Goal: Task Accomplishment & Management: Manage account settings

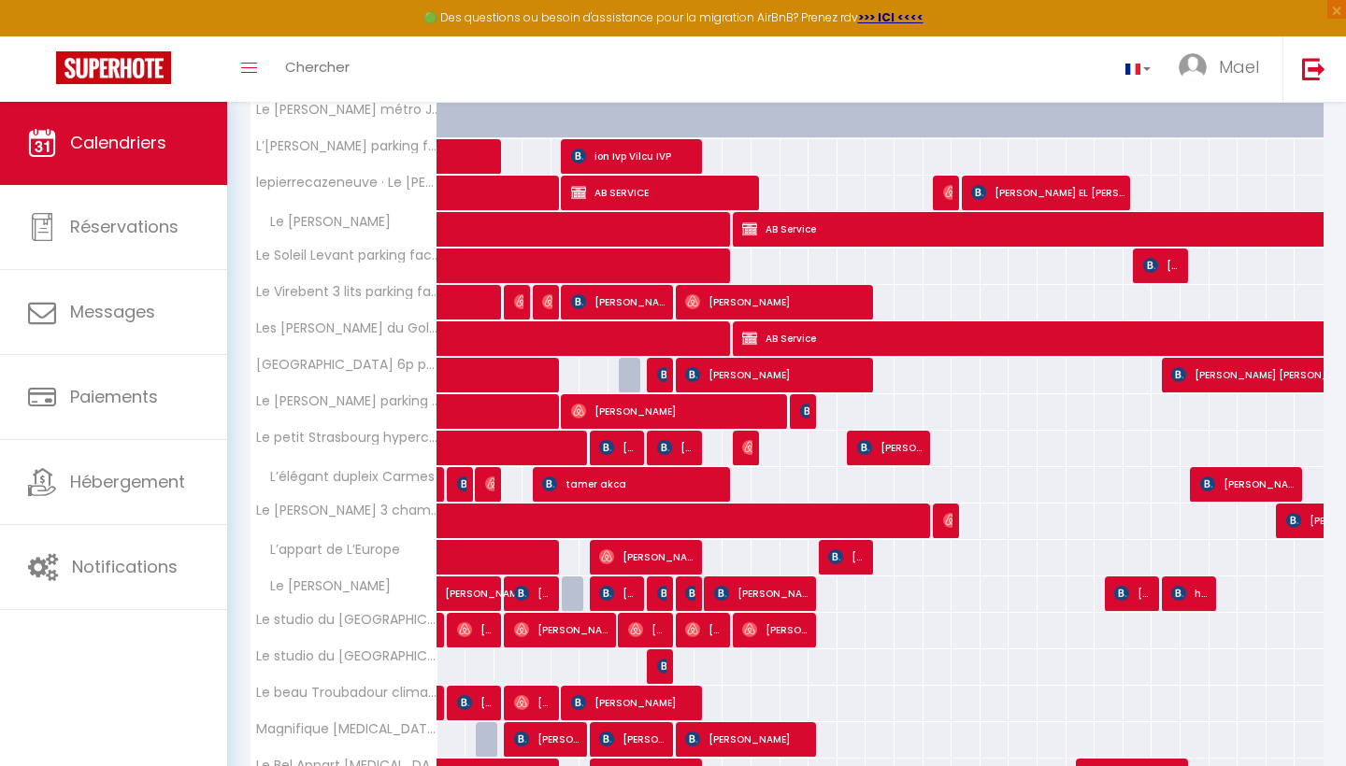
scroll to position [680, 0]
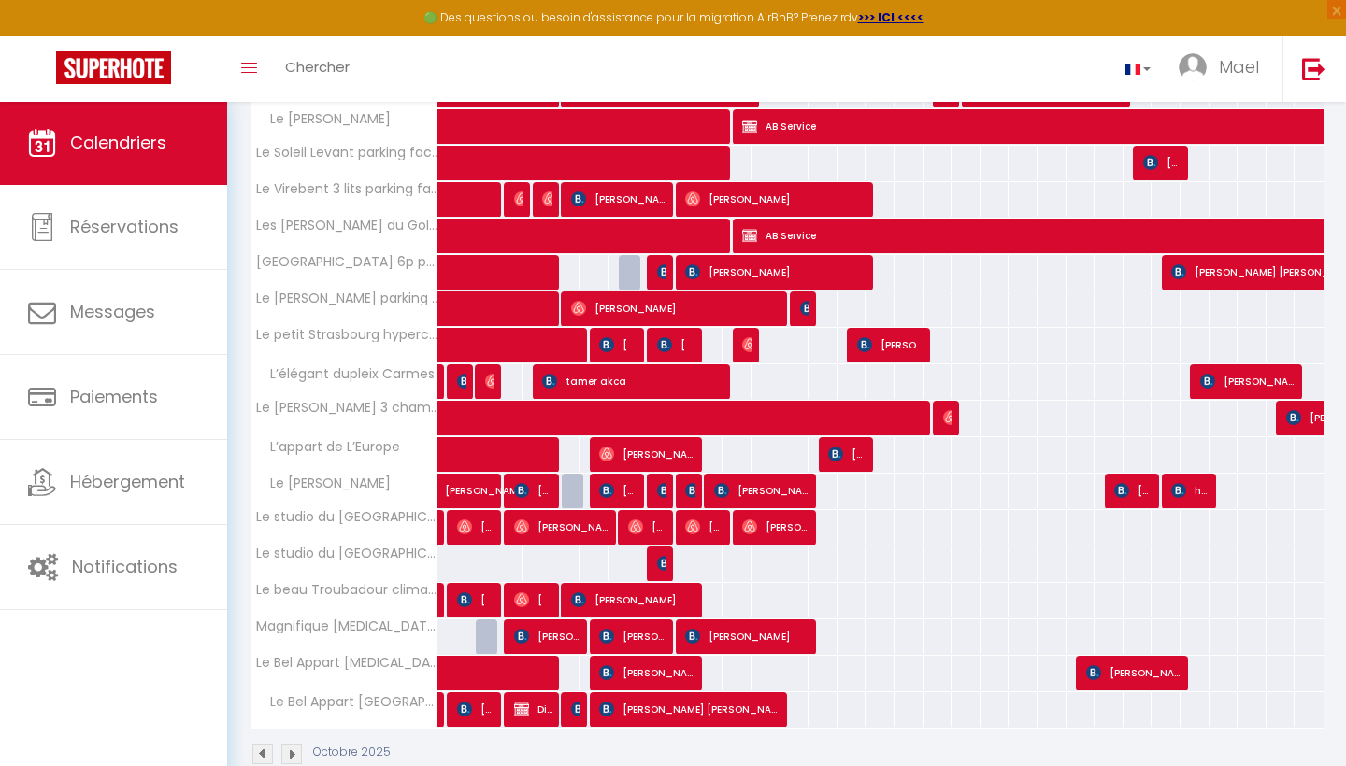
click at [693, 486] on img at bounding box center [692, 490] width 15 height 15
select select
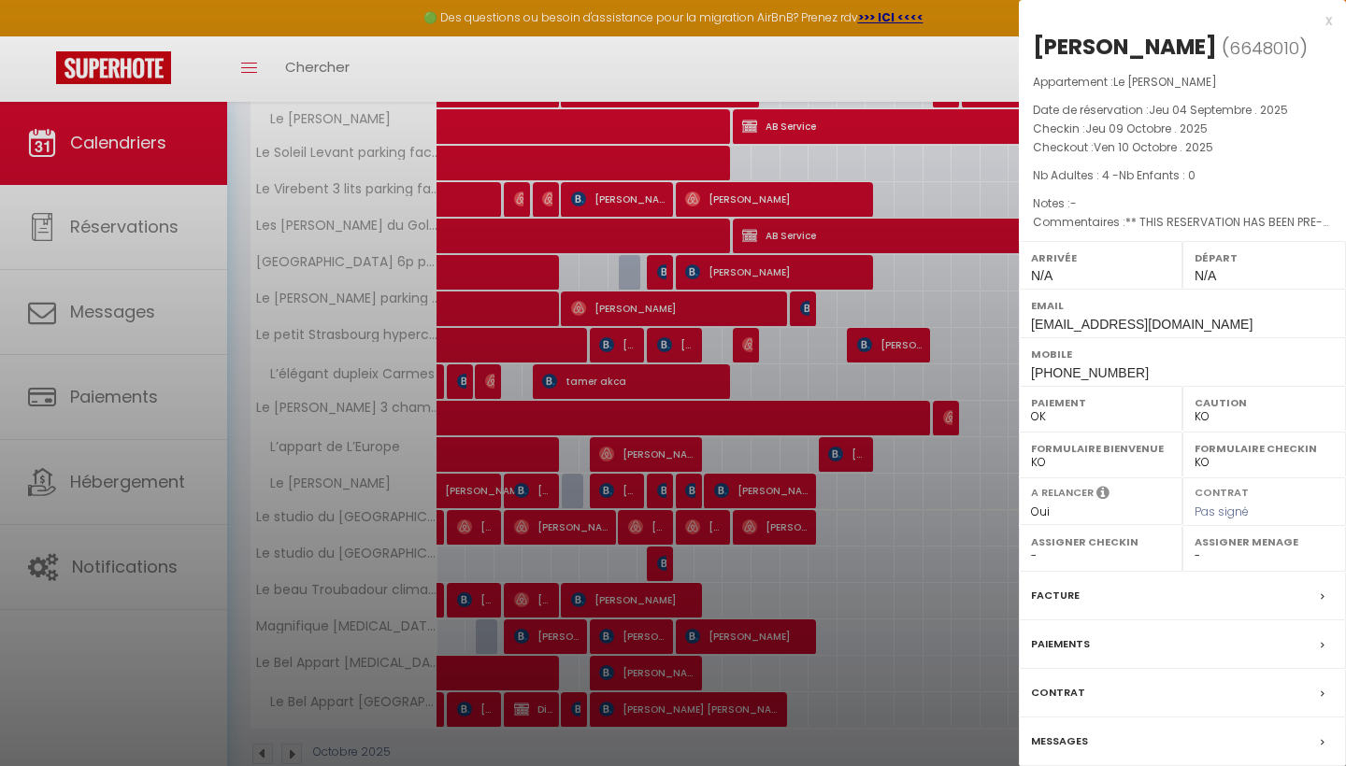
click at [1109, 738] on div "Messages" at bounding box center [1182, 742] width 327 height 49
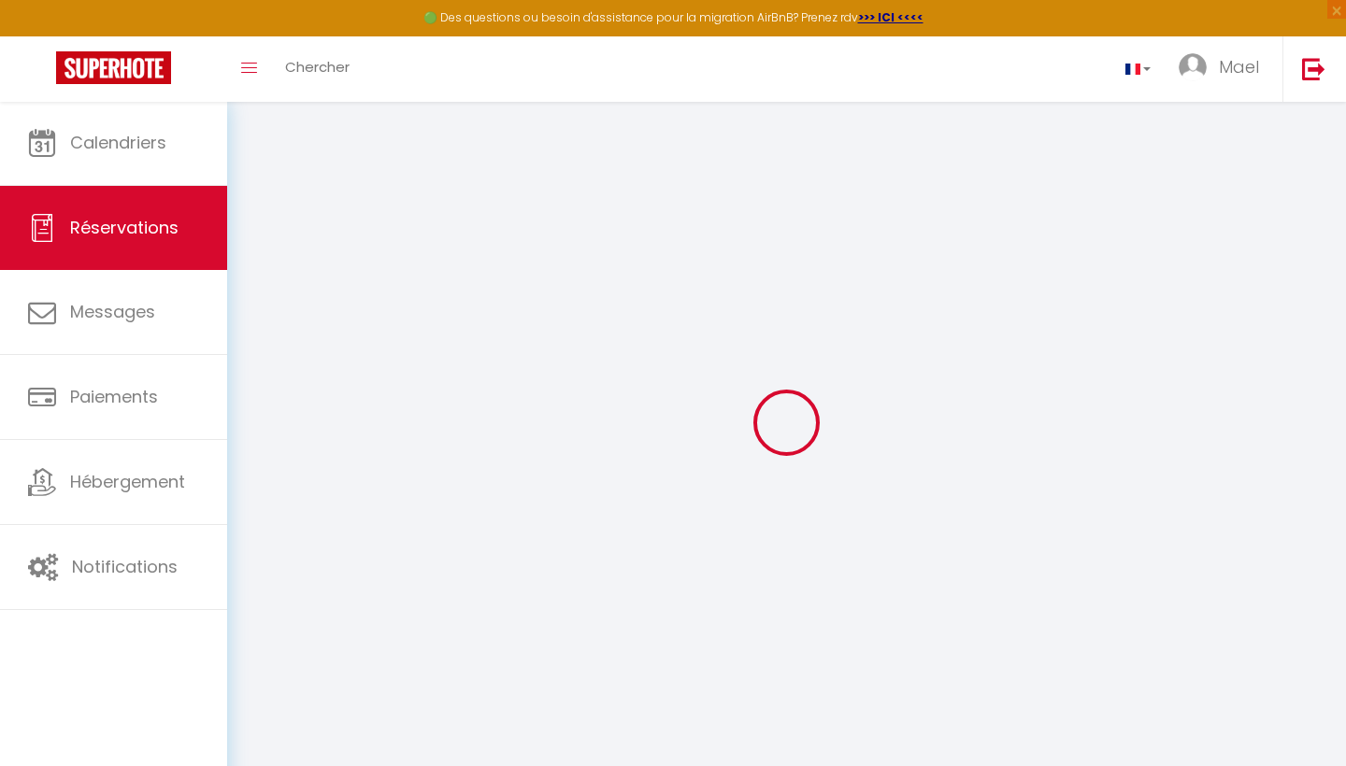
select select
checkbox input "false"
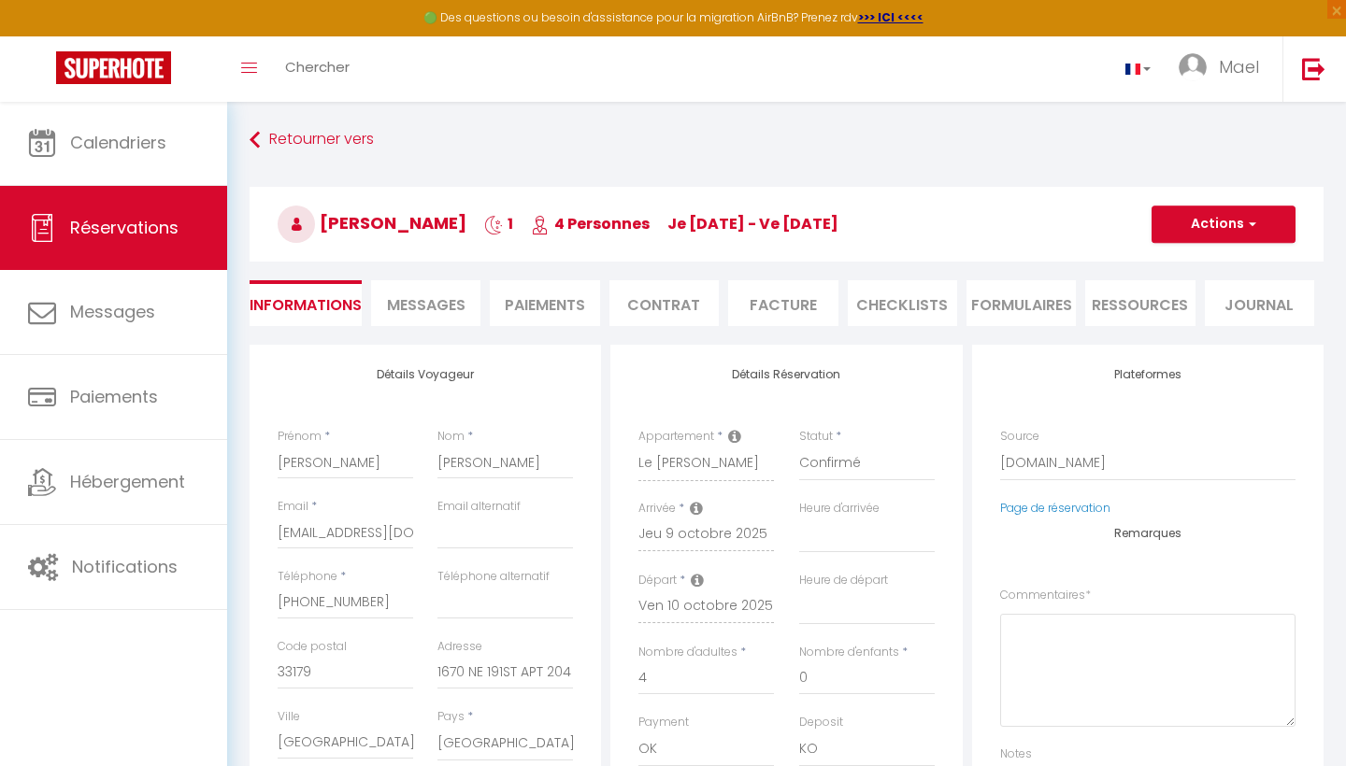
select select
checkbox input "false"
type textarea "** THIS RESERVATION HAS BEEN PRE-PAID ** BOOKING NOTE : Payment charge is EUR 2…"
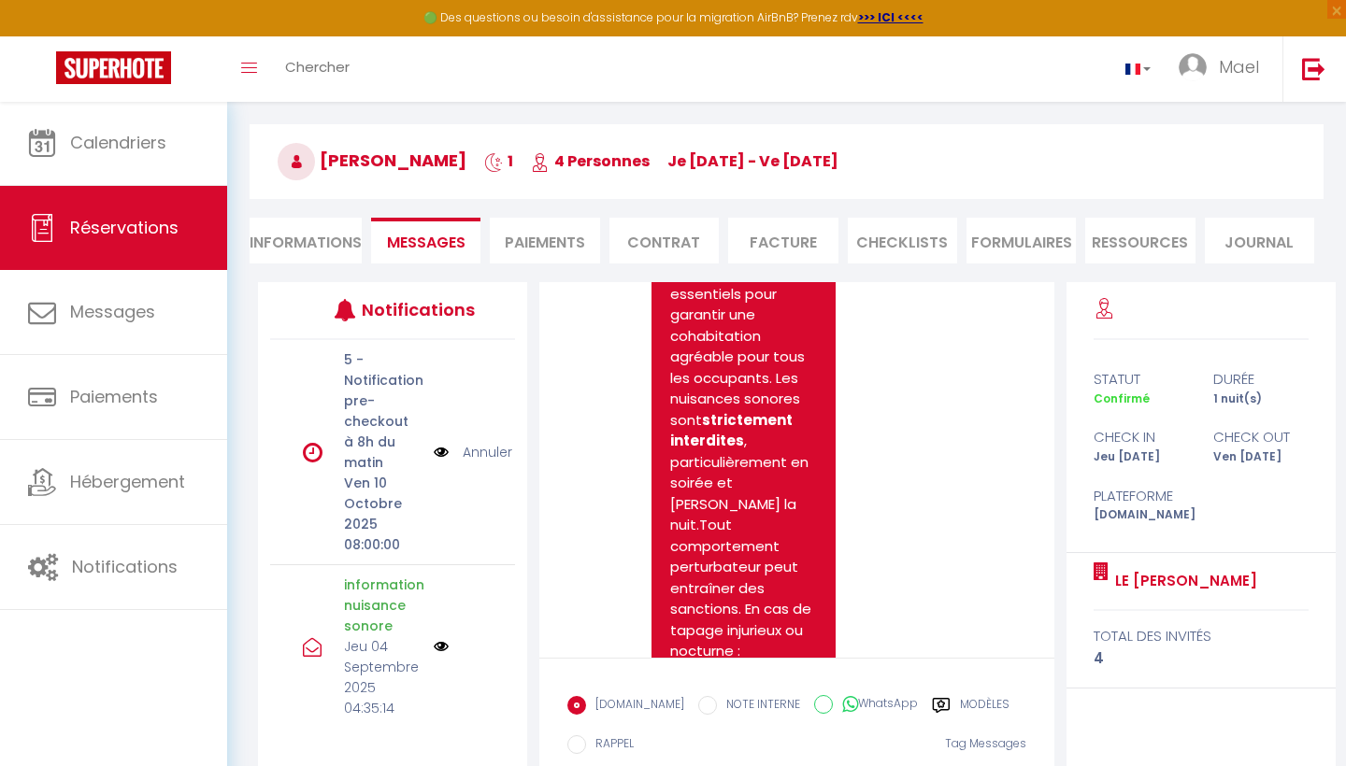
scroll to position [1113, 0]
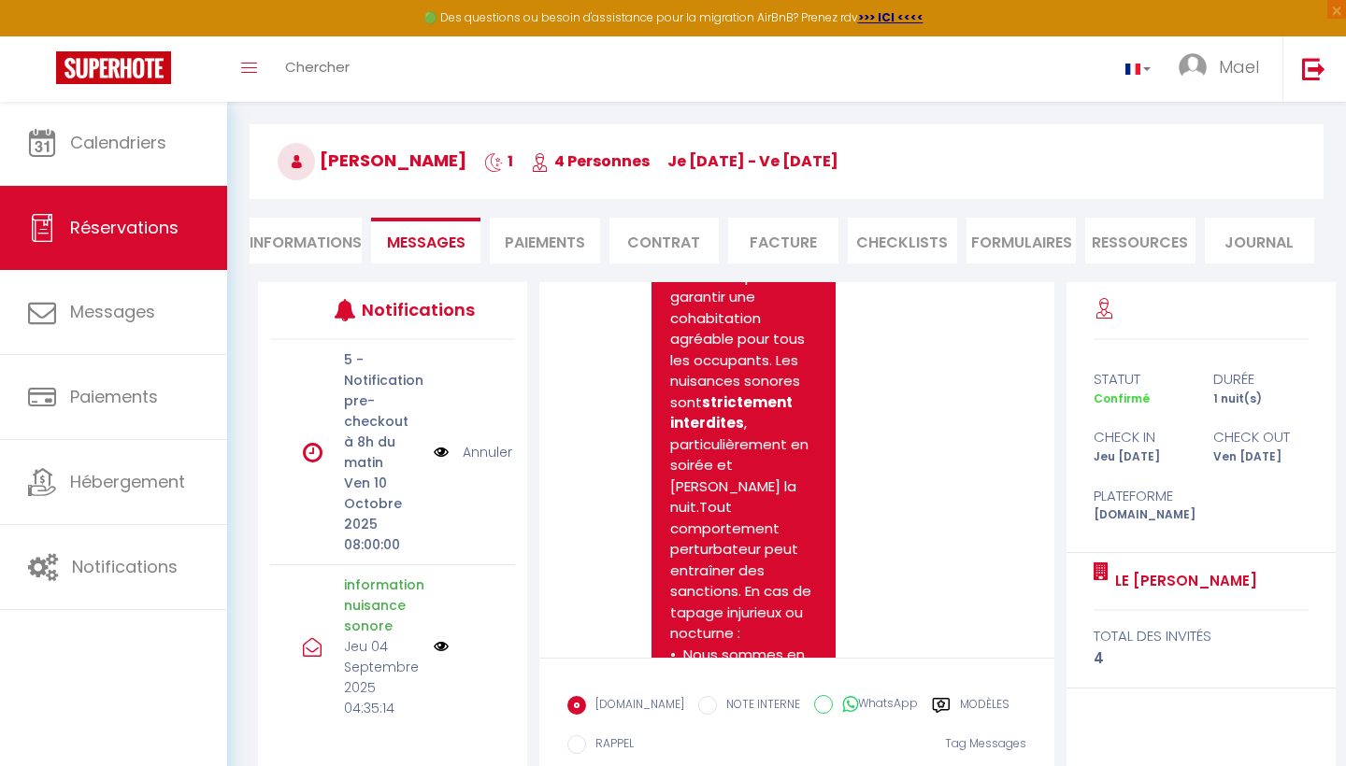
click at [447, 646] on img at bounding box center [441, 646] width 15 height 15
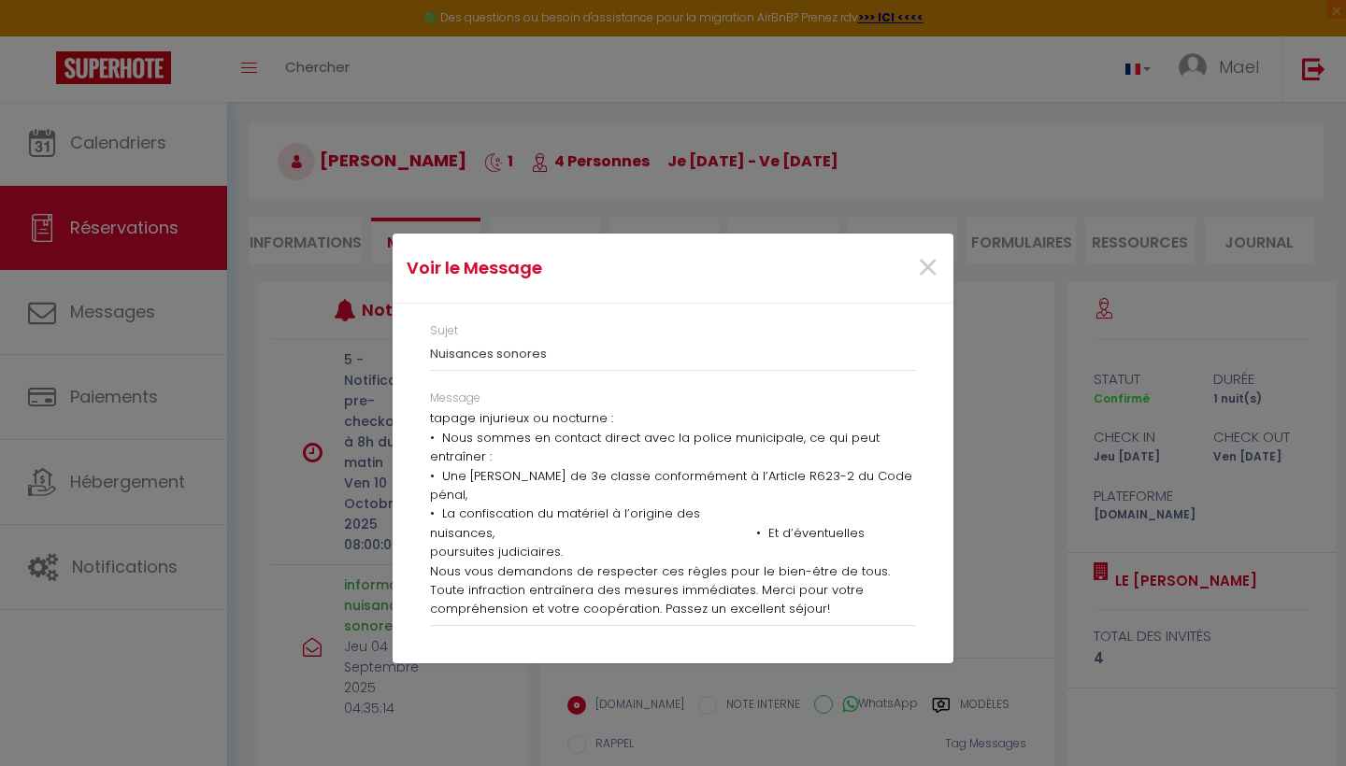
scroll to position [97, 0]
click at [928, 260] on span "×" at bounding box center [927, 268] width 23 height 56
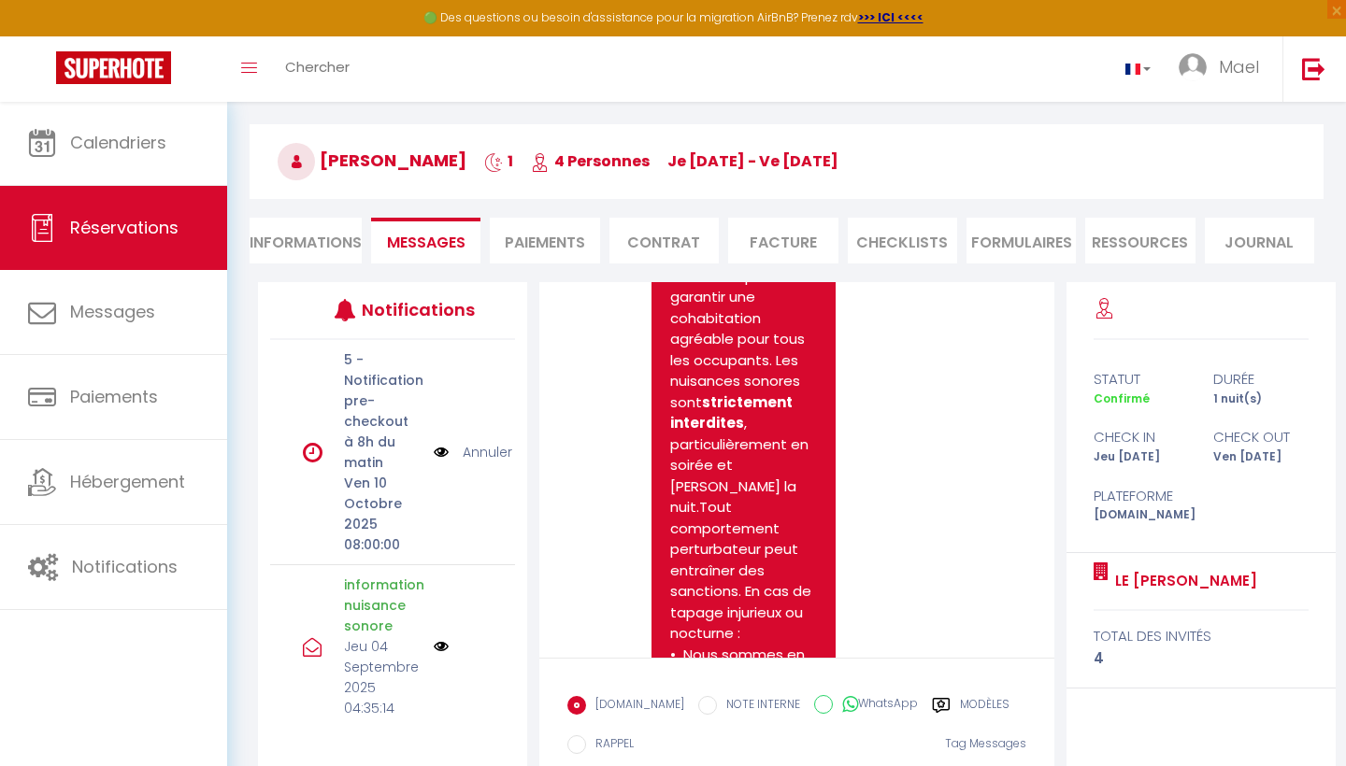
click at [432, 456] on div "5 - Notification pre-checkout à 8h du matin Ven 10 Octobre 2025 08:00:00" at bounding box center [383, 453] width 102 height 206
click at [442, 456] on img at bounding box center [441, 452] width 15 height 21
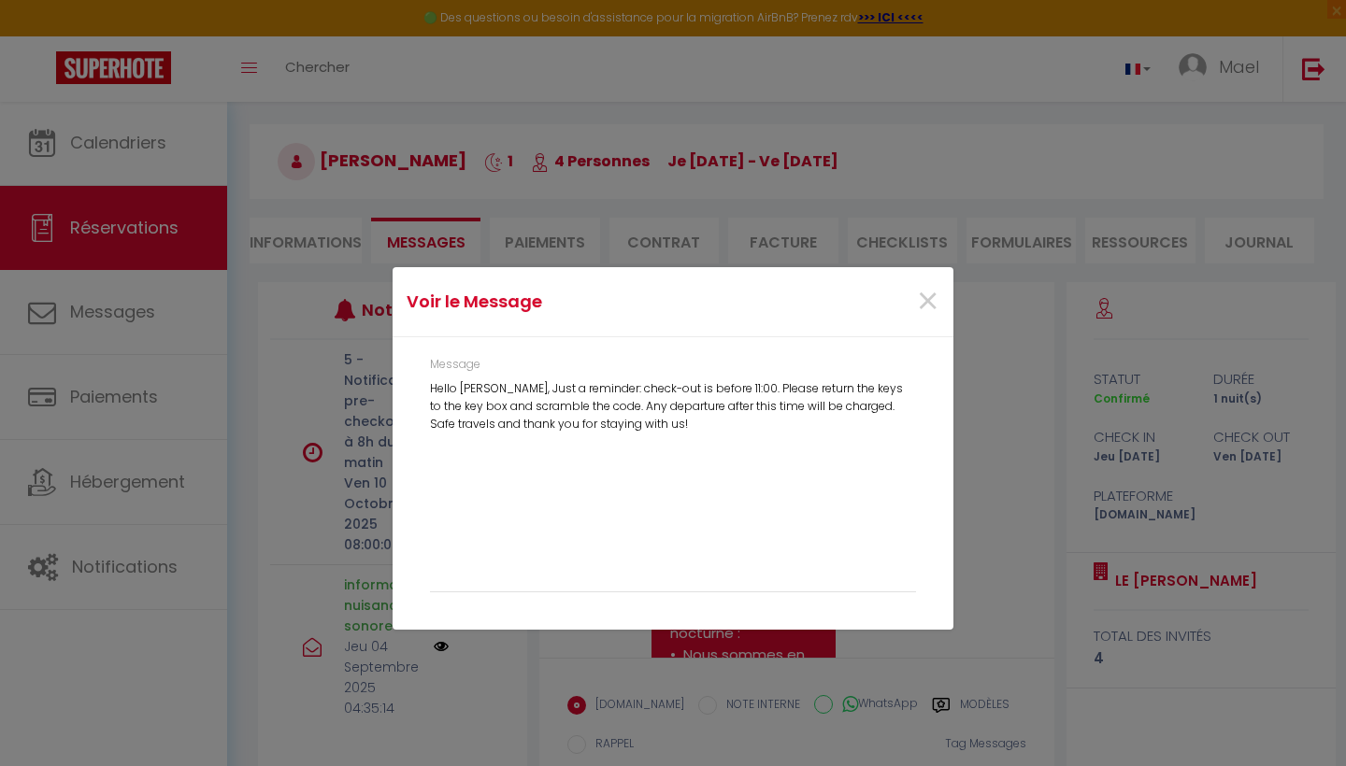
click at [944, 287] on div "×" at bounding box center [859, 301] width 186 height 41
click at [927, 302] on span "×" at bounding box center [927, 302] width 23 height 56
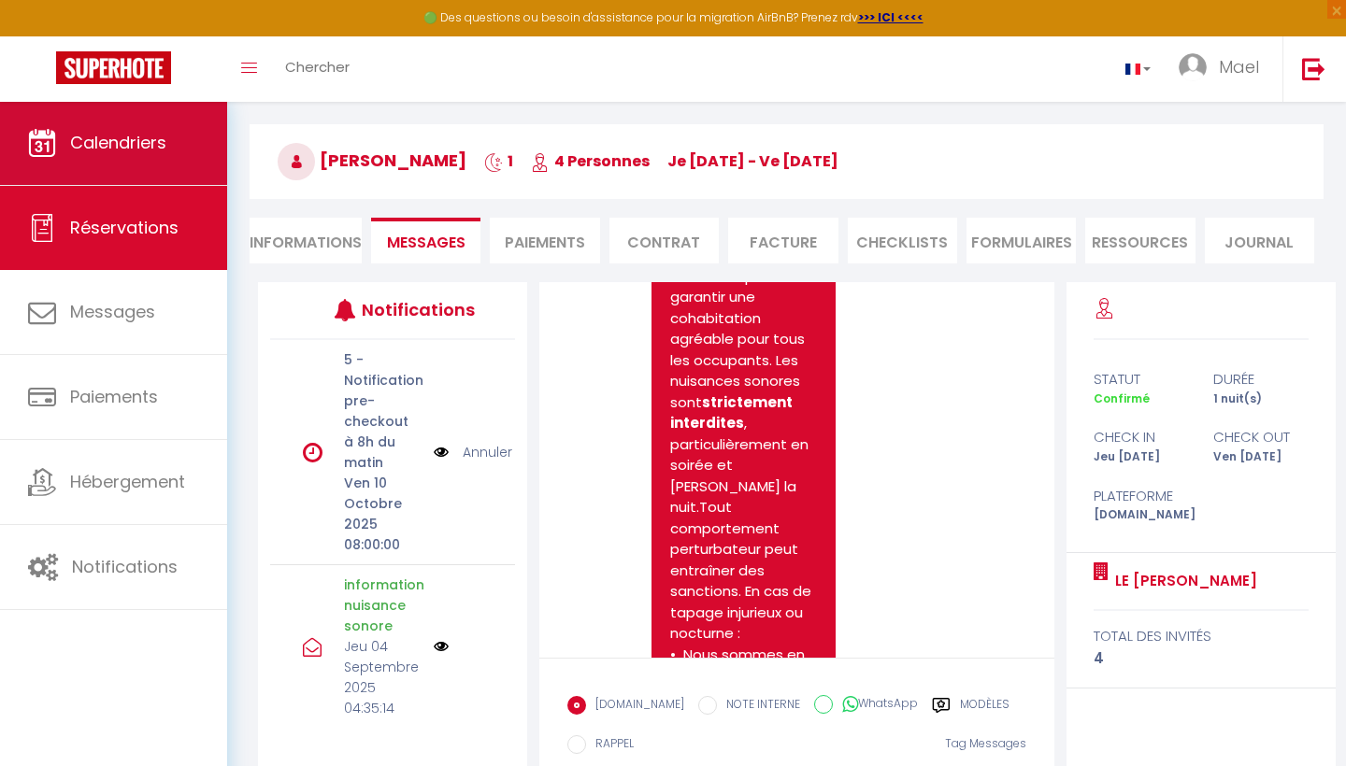
click at [136, 133] on span "Calendriers" at bounding box center [118, 142] width 96 height 23
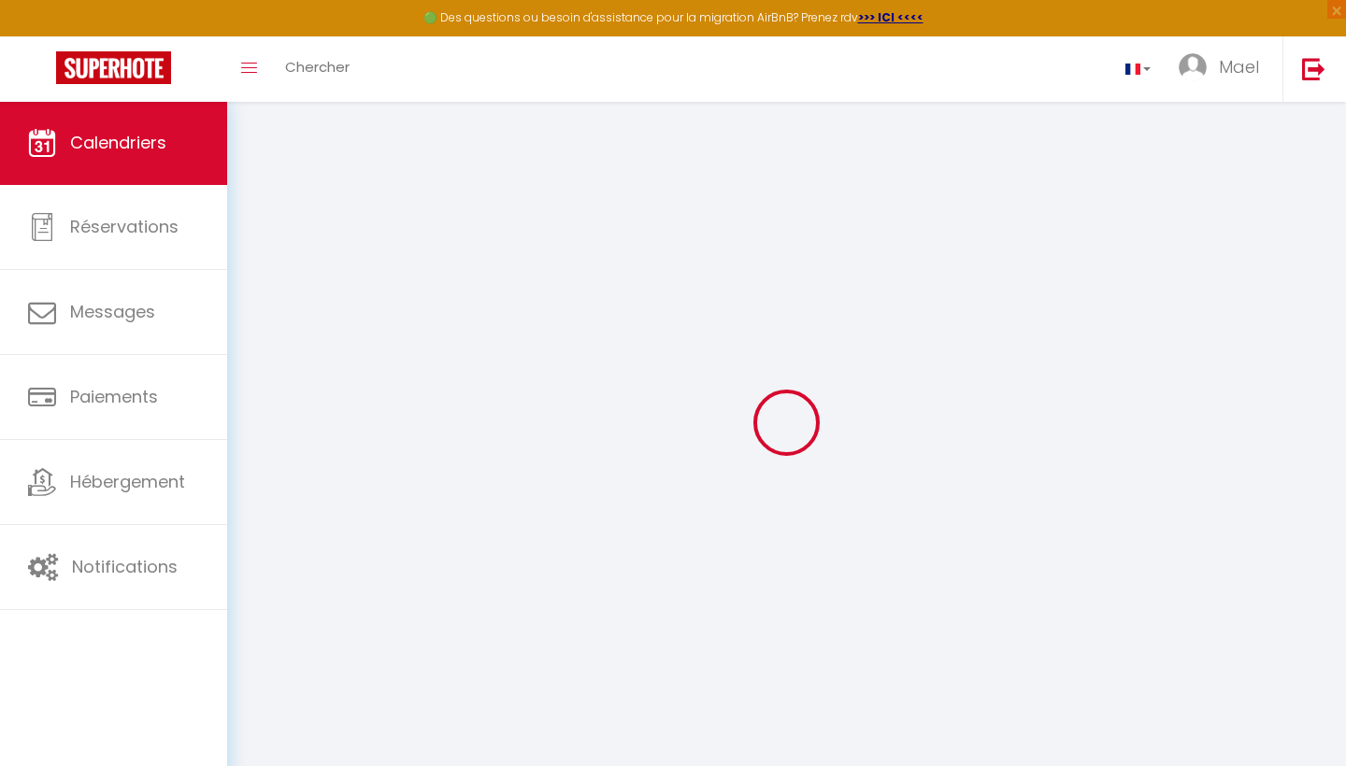
select select
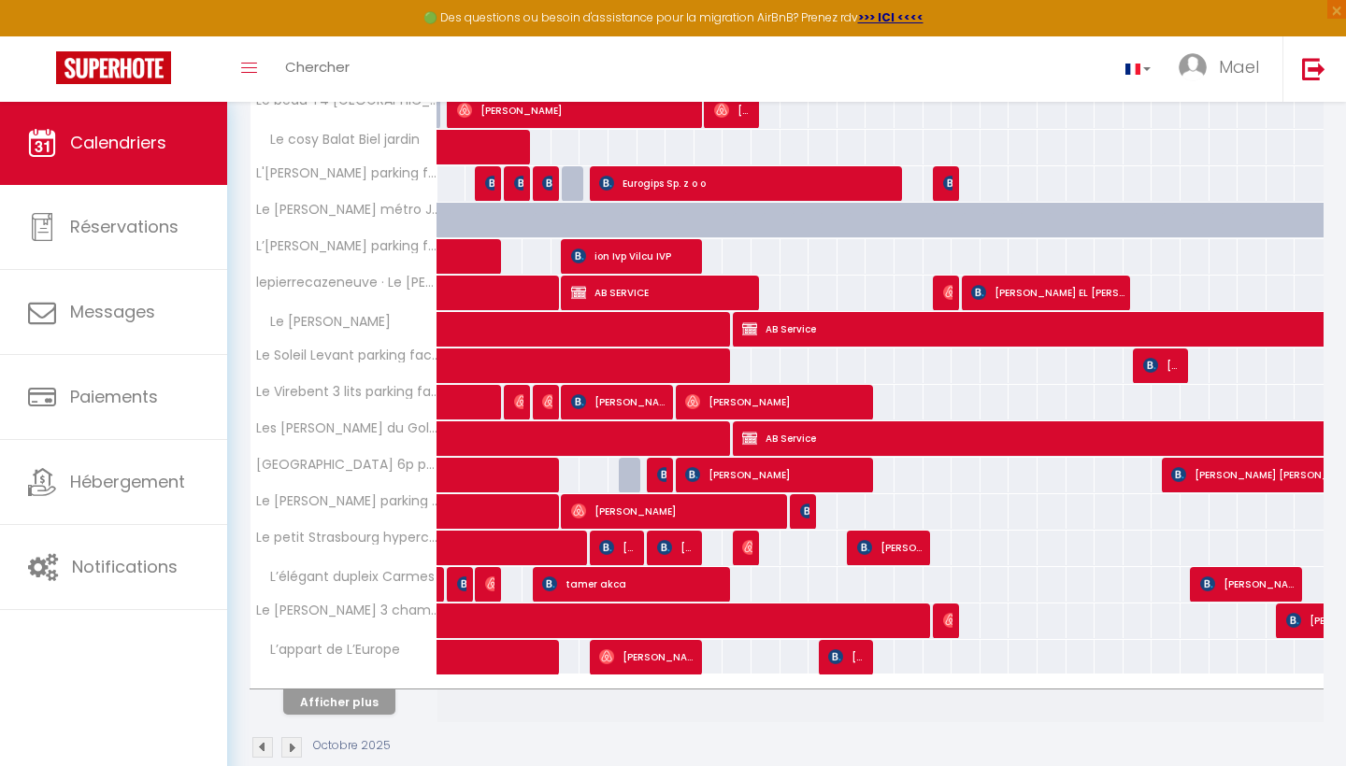
scroll to position [477, 0]
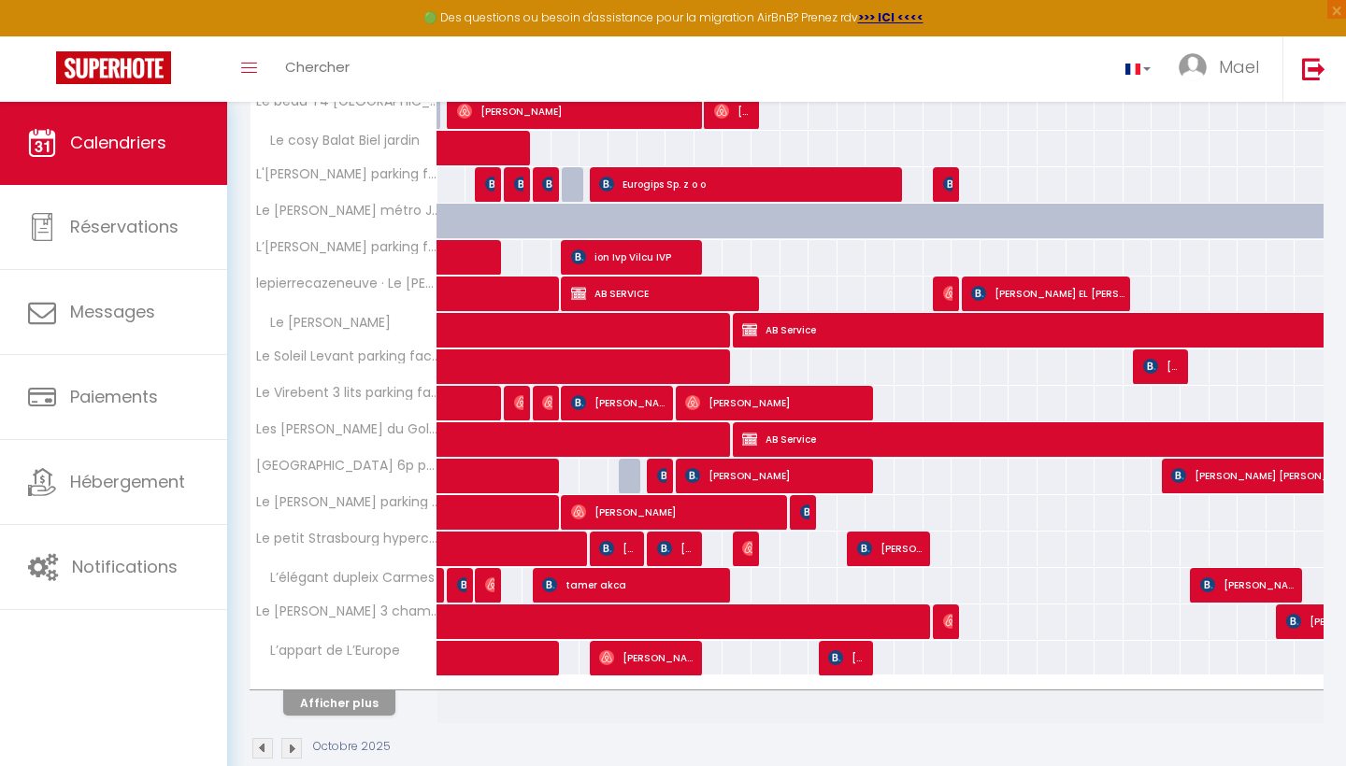
click at [349, 692] on button "Afficher plus" at bounding box center [339, 703] width 112 height 25
select select
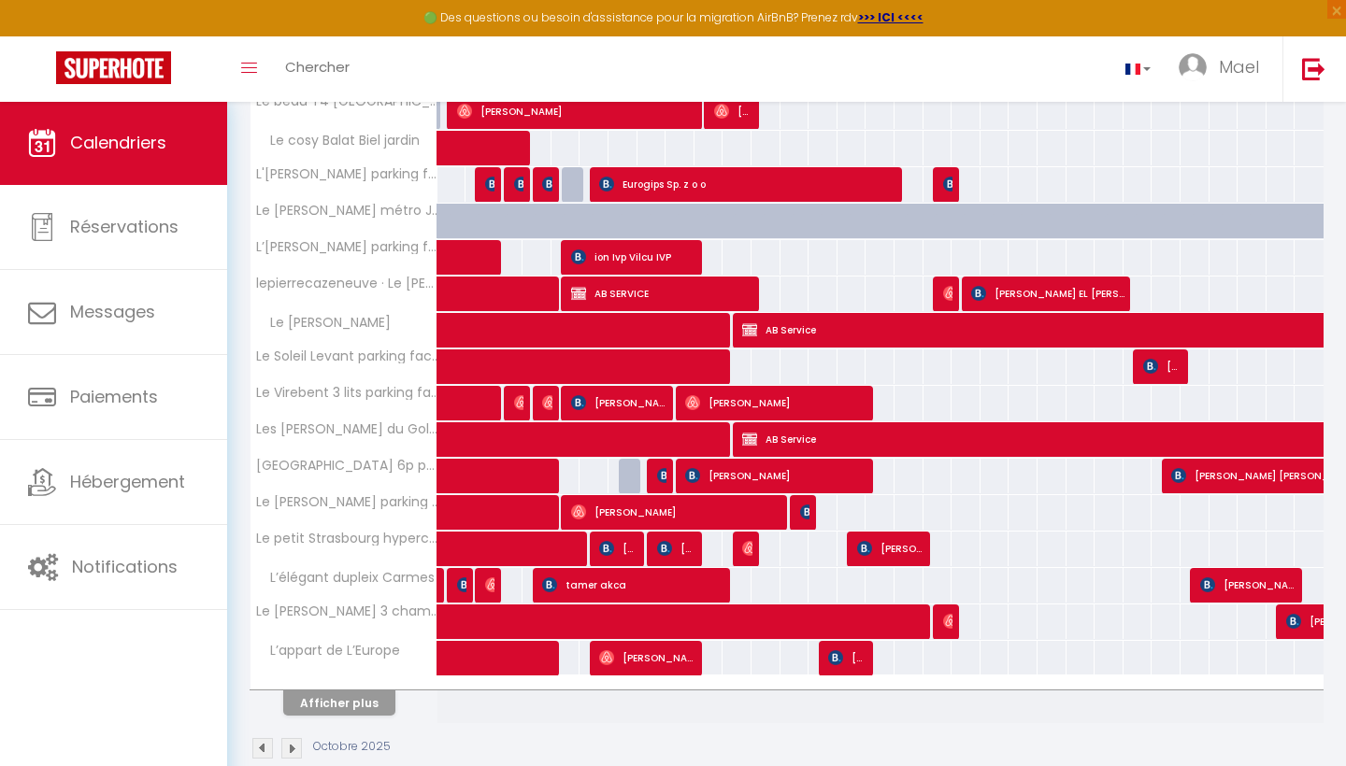
select select
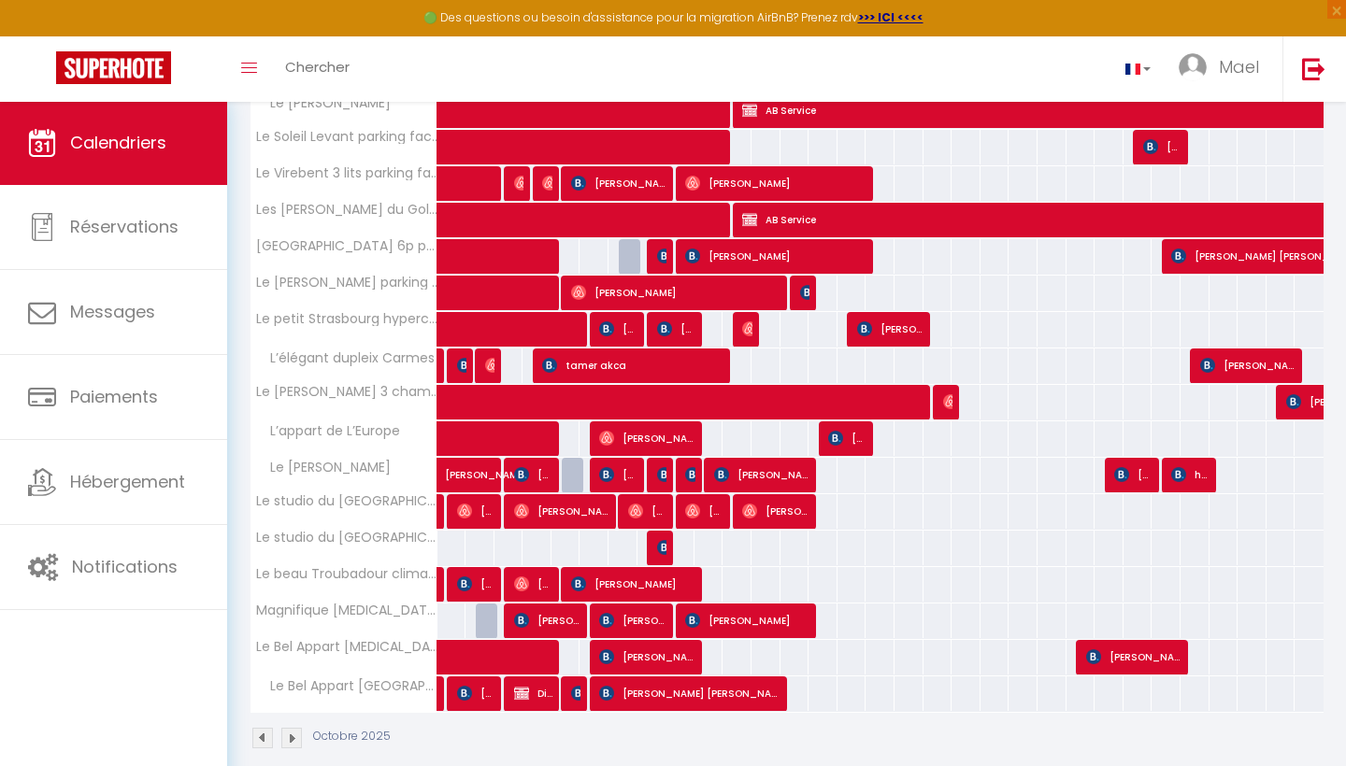
scroll to position [714, 0]
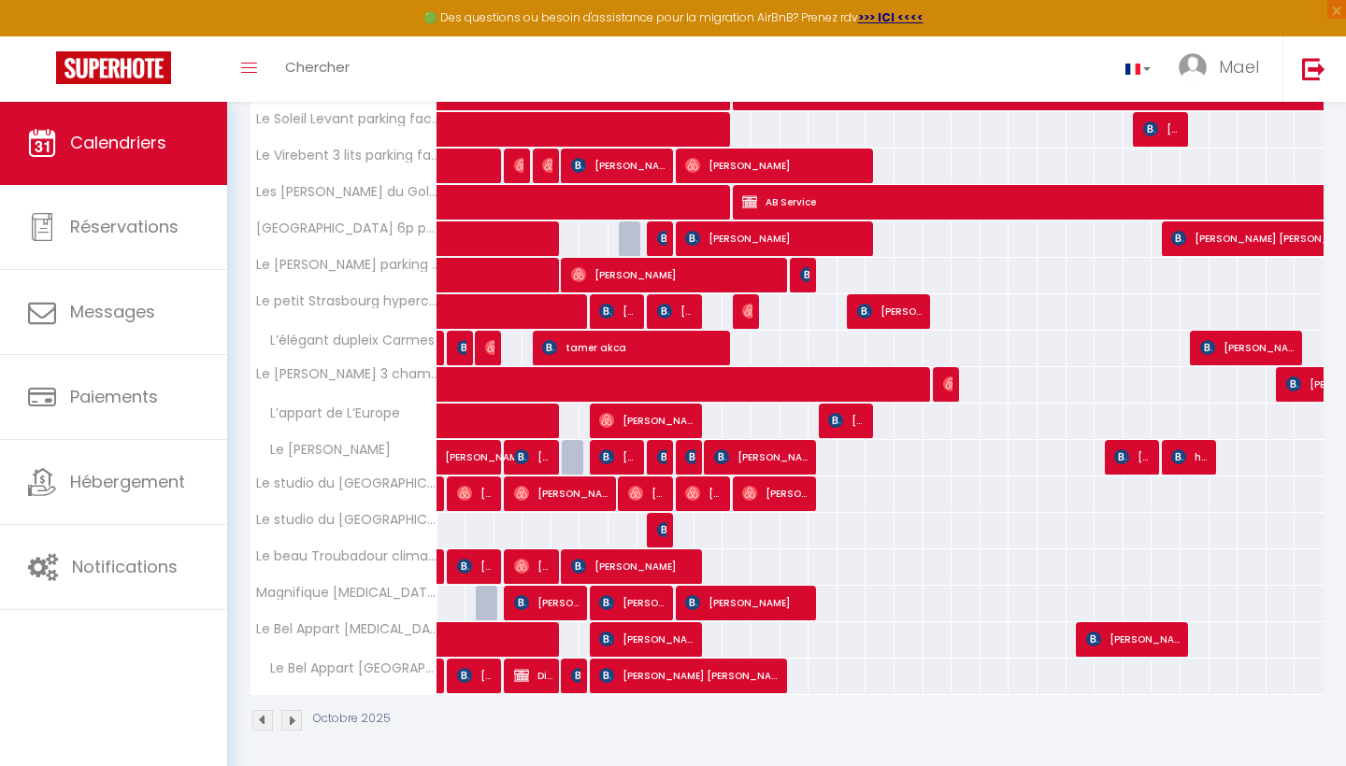
click at [639, 600] on span "Kenza Mesmis" at bounding box center [632, 603] width 67 height 36
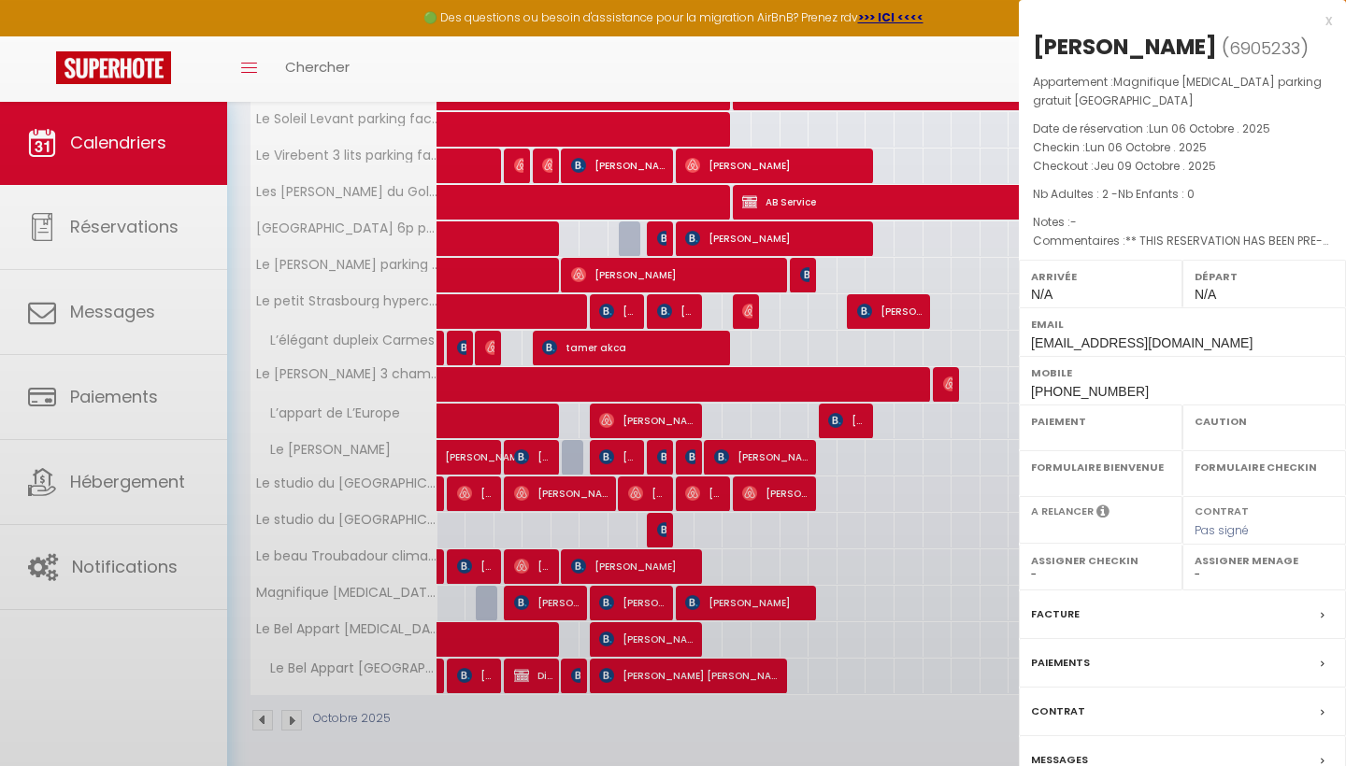
select select "OK"
select select "0"
select select "1"
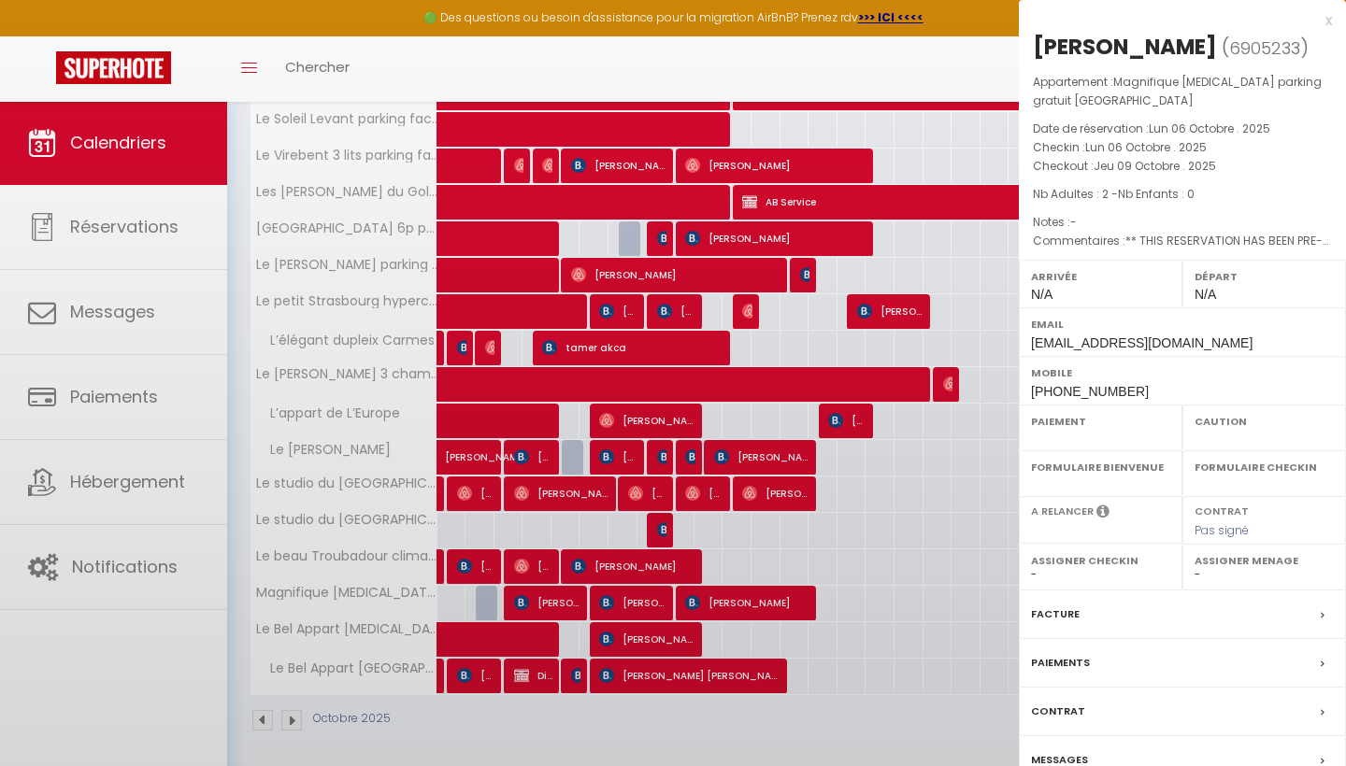
select select
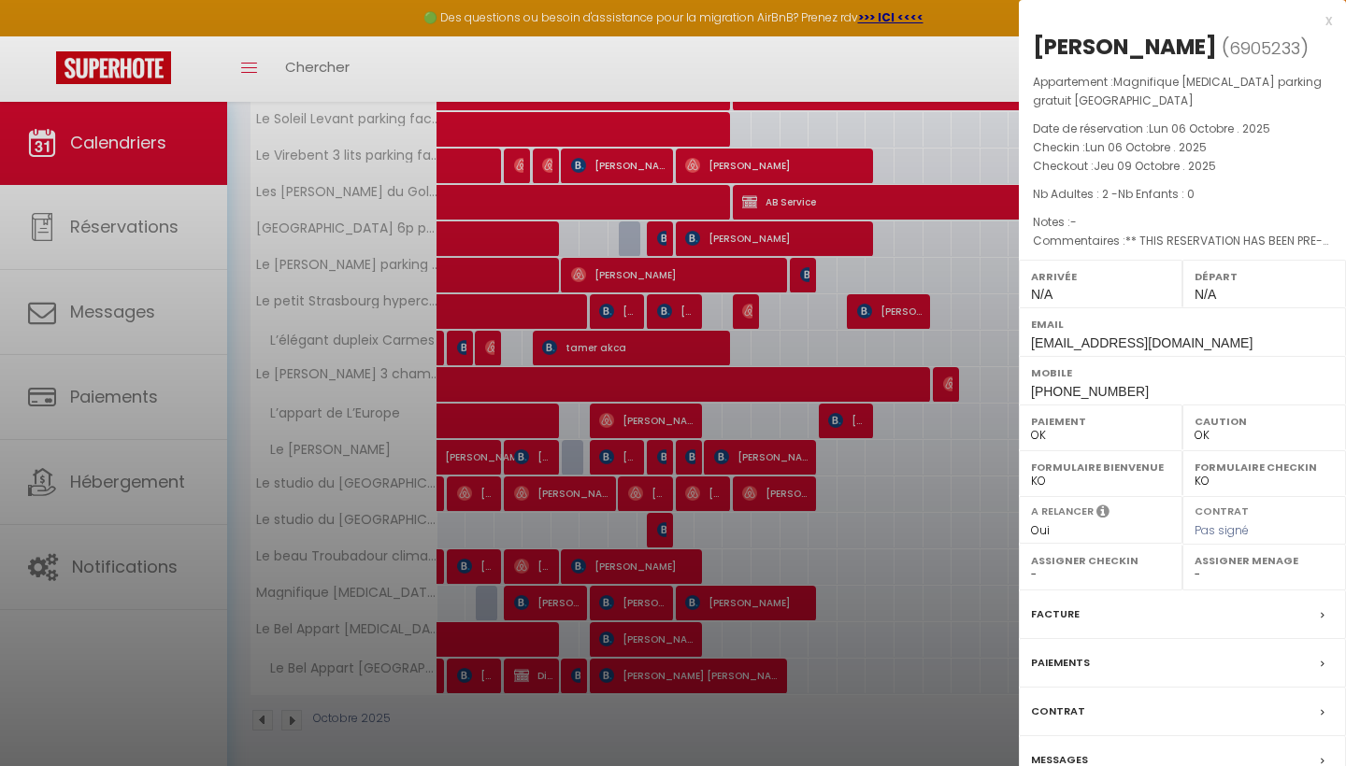
select select "41156"
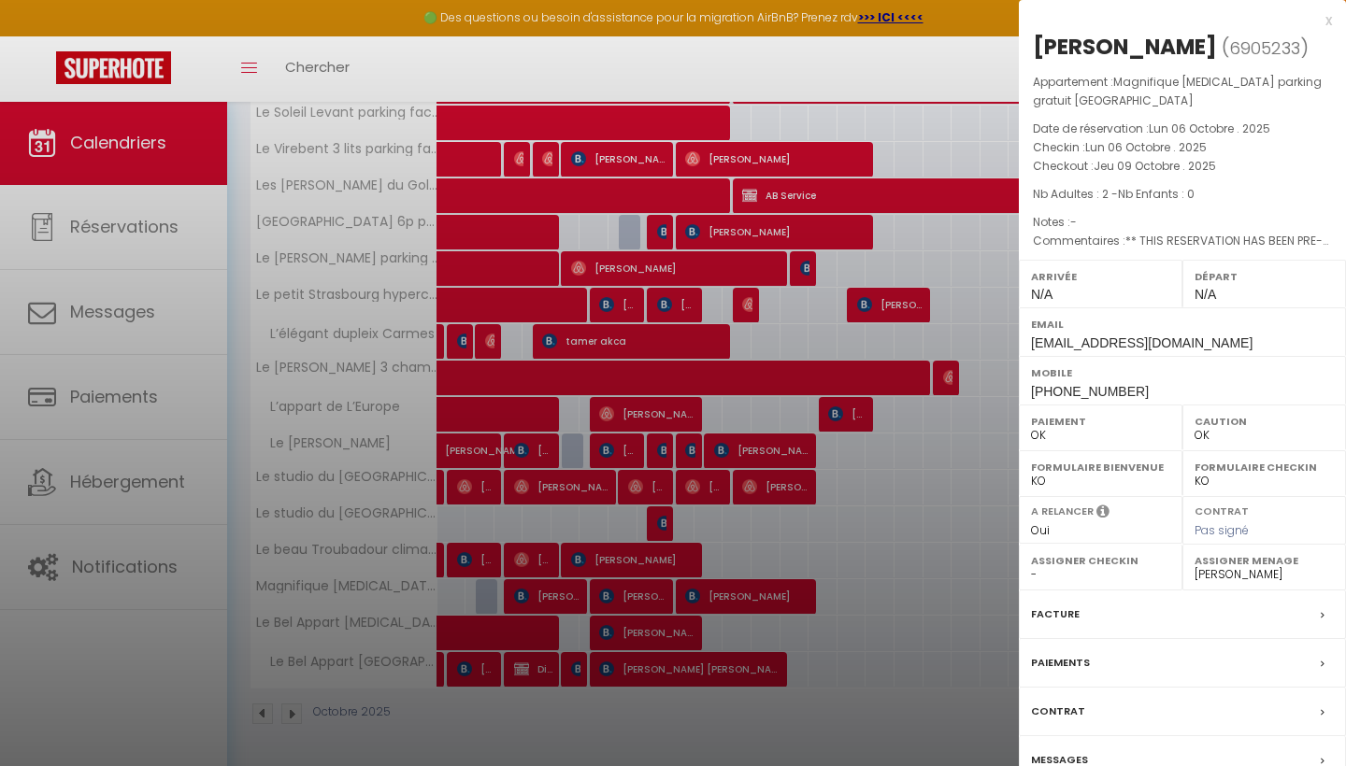
scroll to position [719, 0]
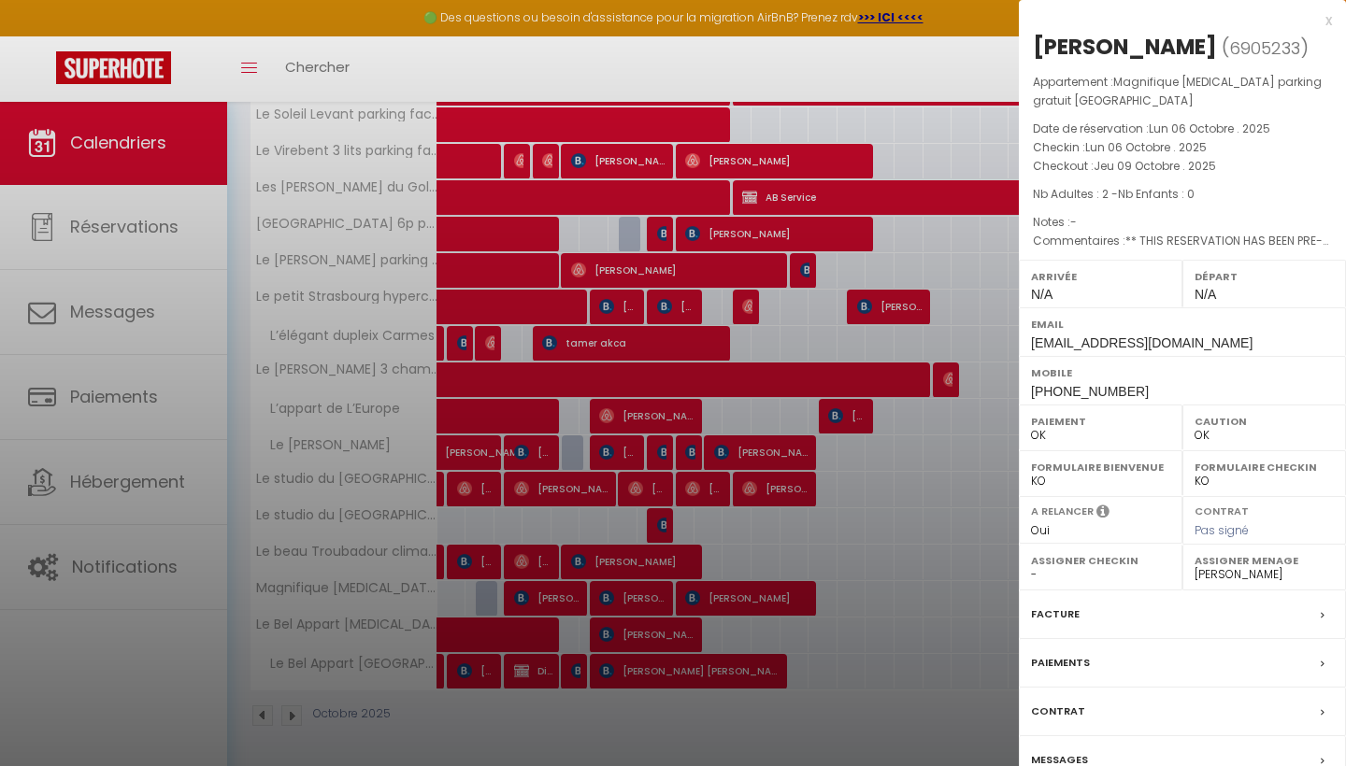
click at [880, 338] on div at bounding box center [673, 383] width 1346 height 766
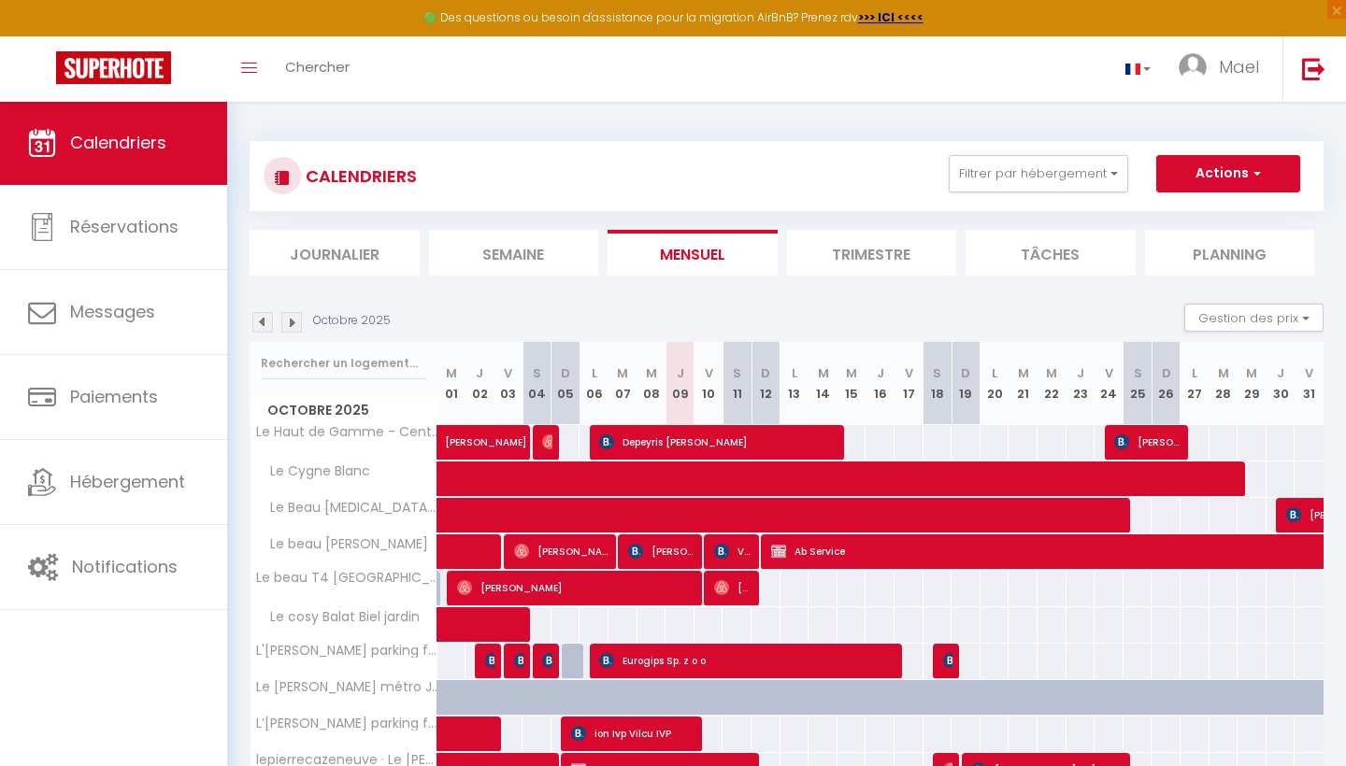
scroll to position [0, 0]
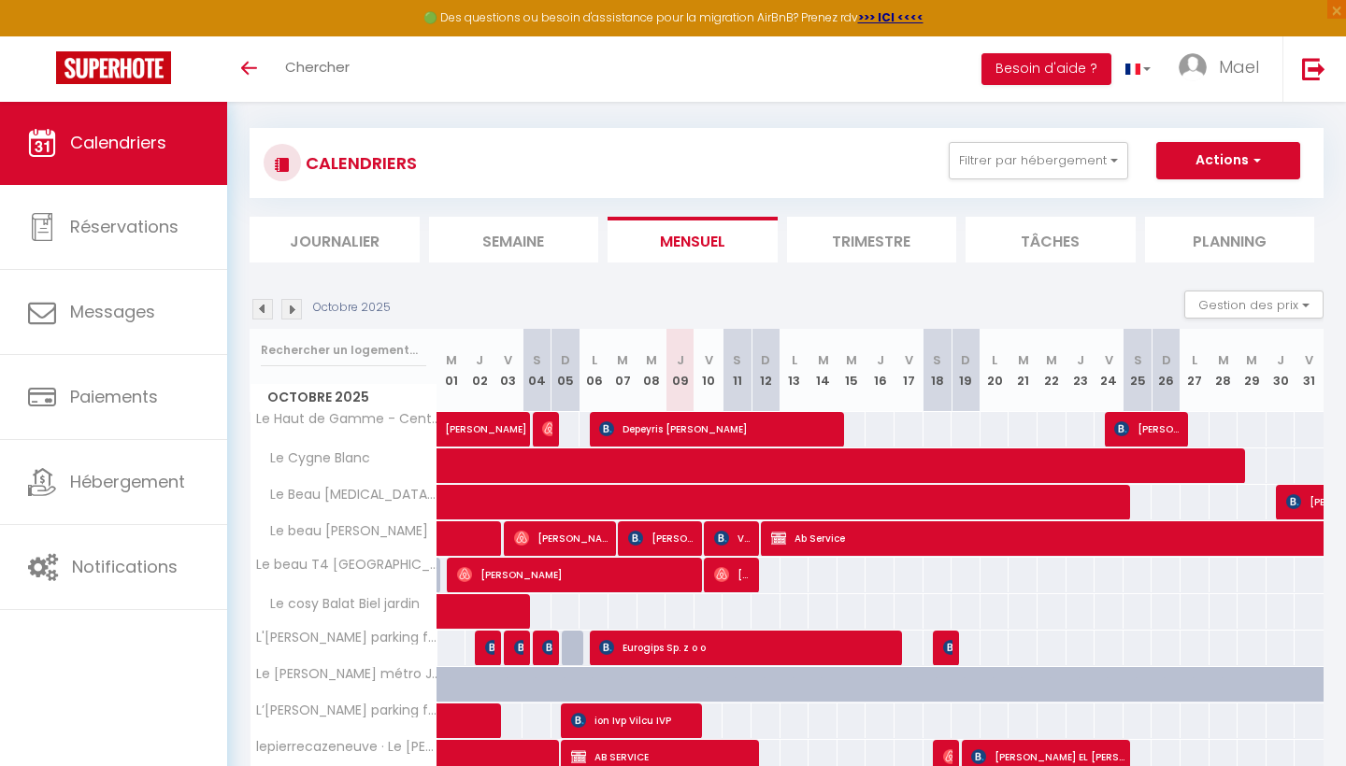
scroll to position [13, 0]
